Goal: Task Accomplishment & Management: Manage account settings

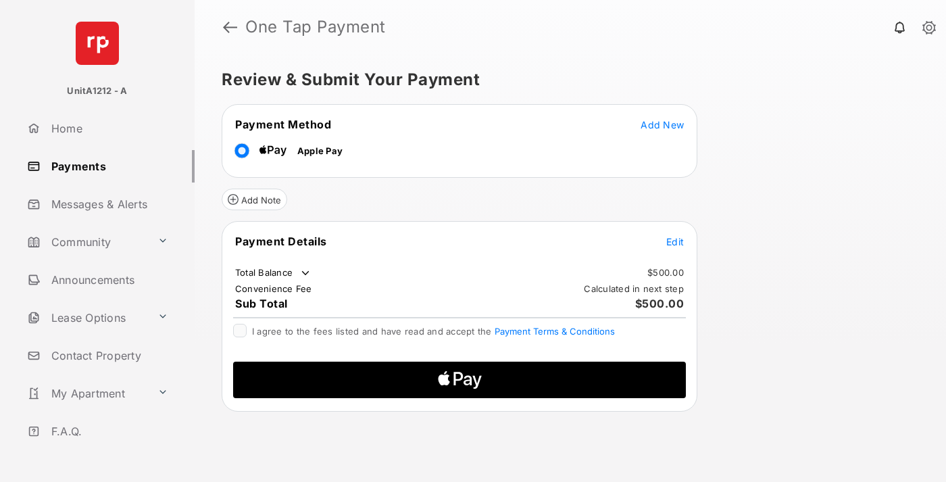
click at [662, 124] on span "Add New" at bounding box center [661, 124] width 43 height 11
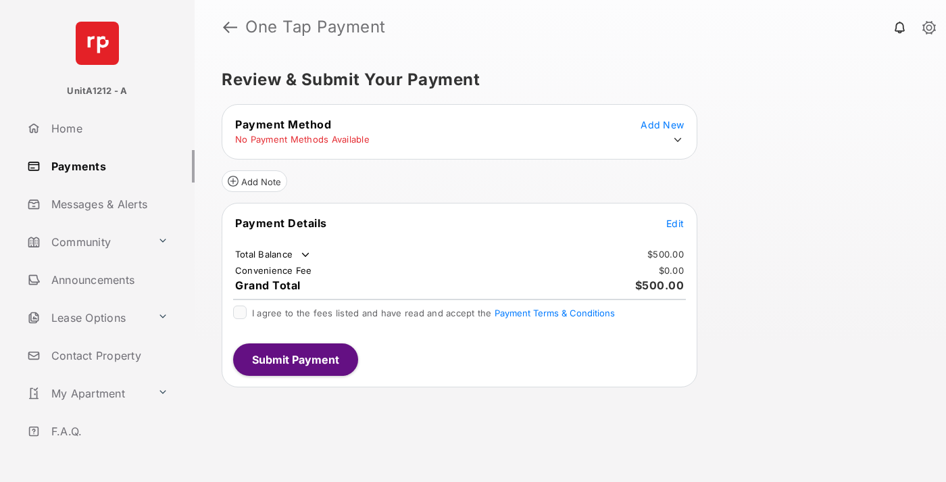
click at [678, 140] on icon at bounding box center [678, 140] width 12 height 12
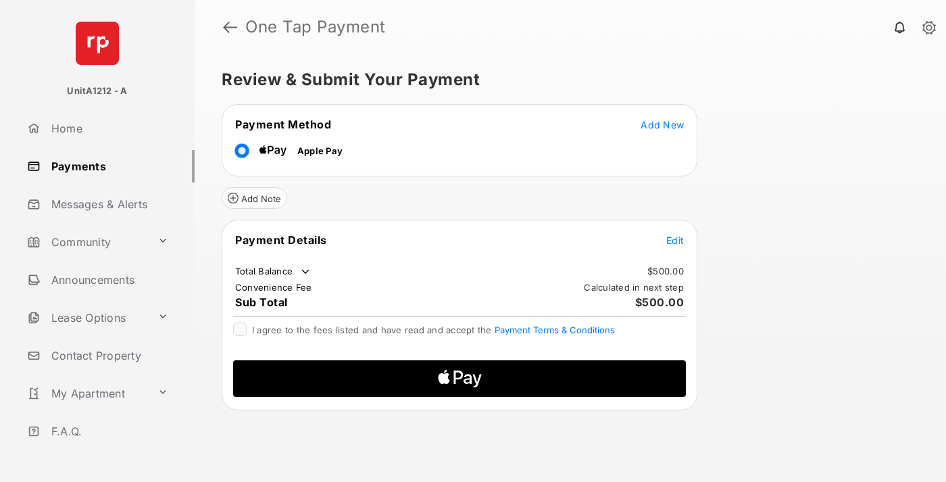
click at [675, 240] on span "Edit" at bounding box center [675, 239] width 18 height 11
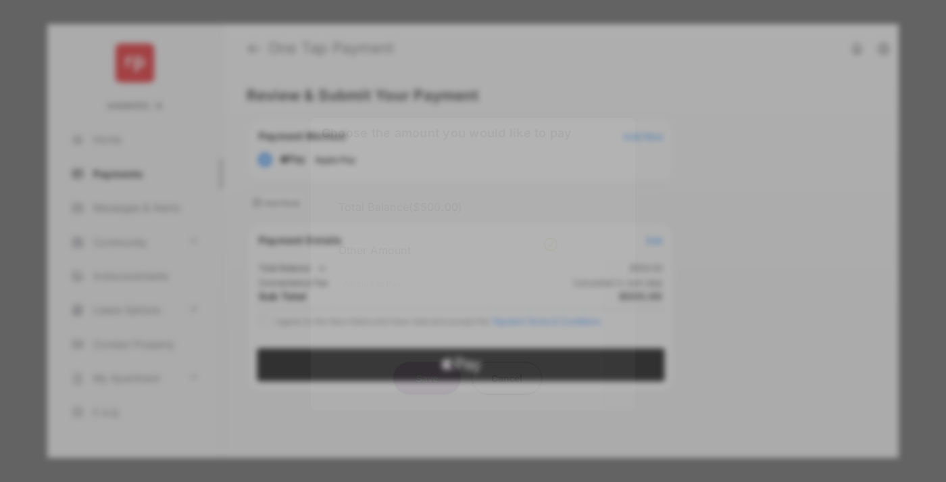
click at [448, 244] on div "Other Amount" at bounding box center [447, 249] width 219 height 23
type input "***"
click at [427, 361] on button "Save" at bounding box center [427, 377] width 68 height 32
